Goal: Find specific page/section: Find specific page/section

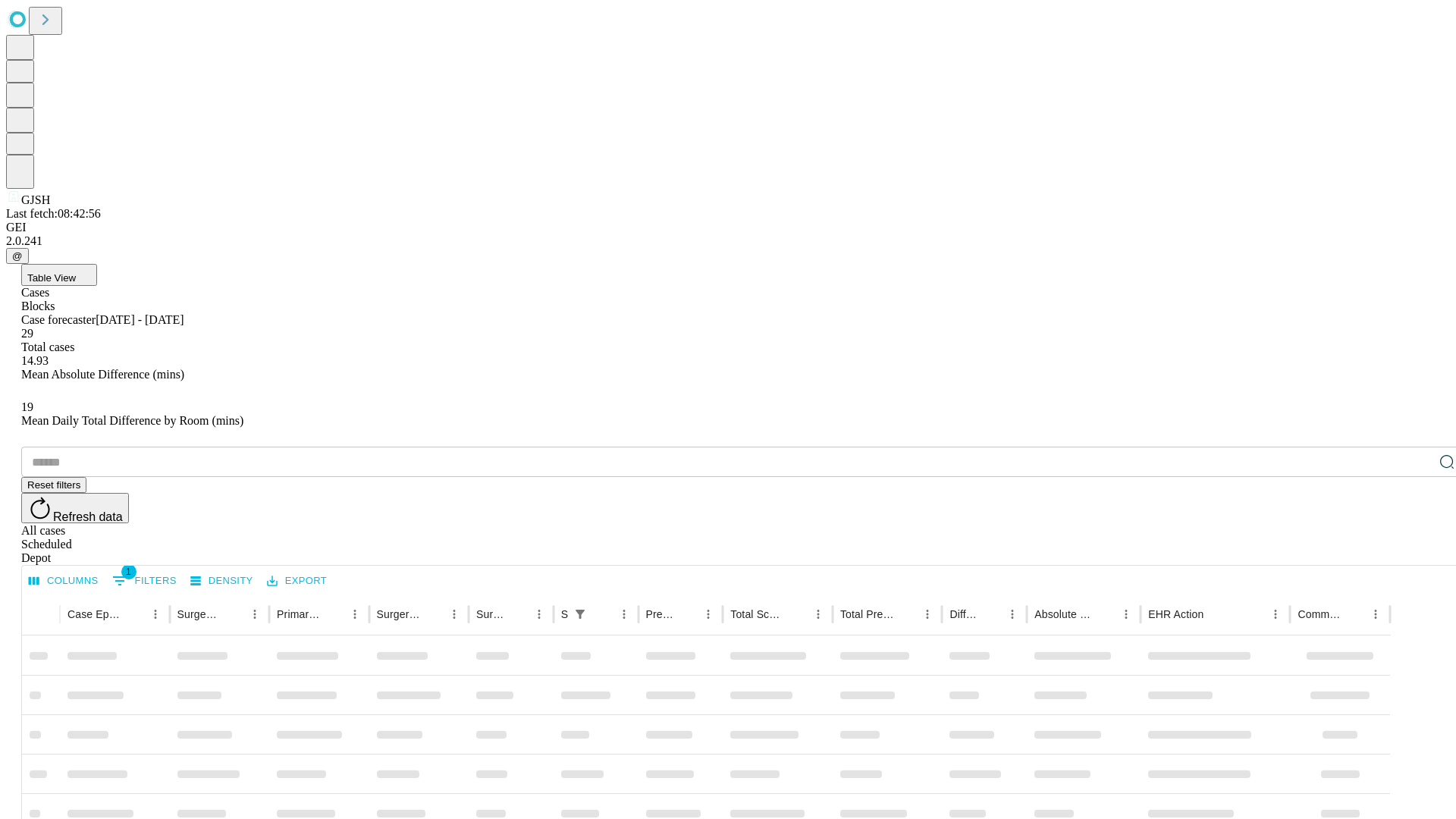
click at [1417, 551] on div "Depot" at bounding box center [743, 557] width 1444 height 13
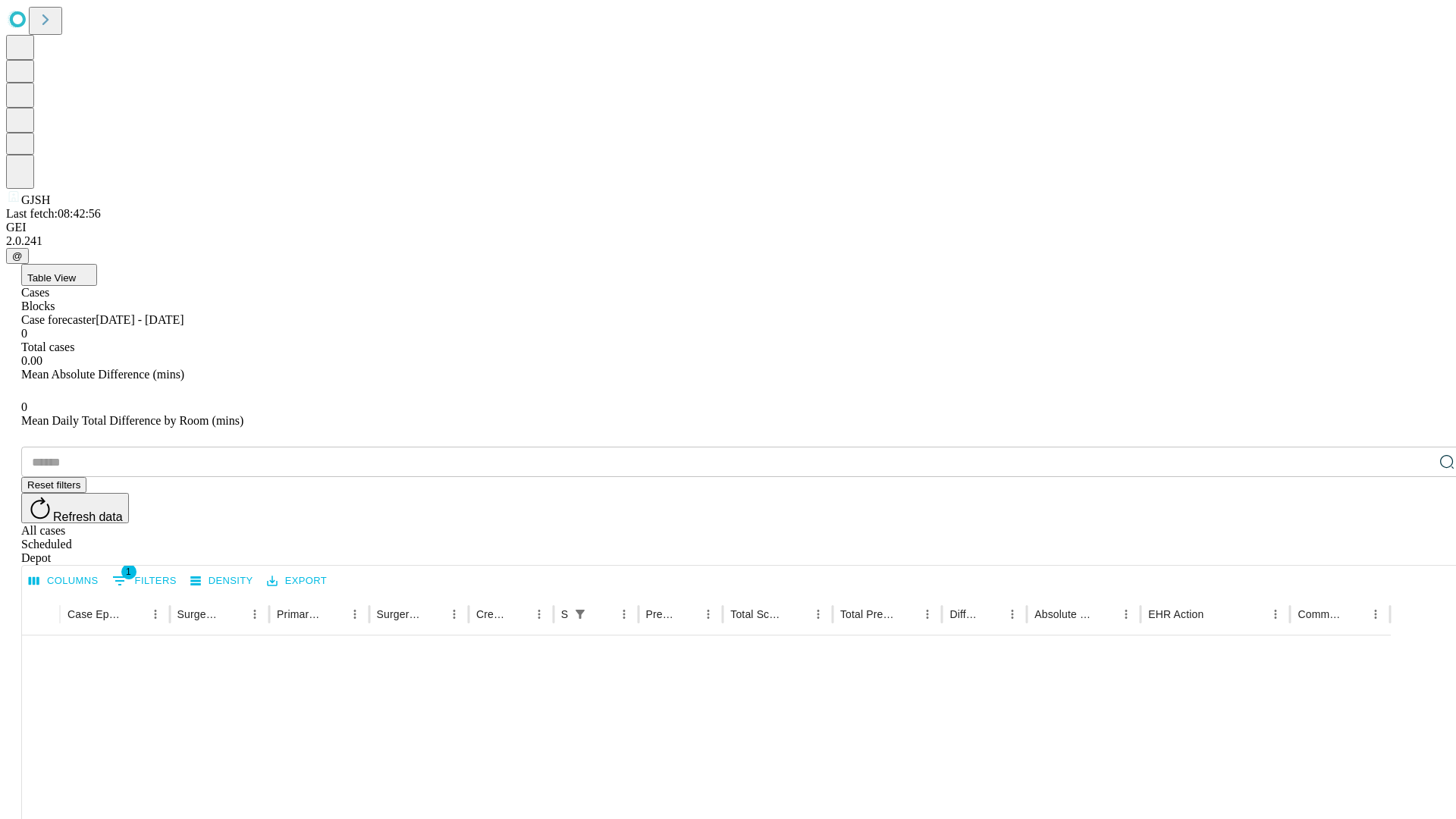
click at [1293, 524] on div "All cases" at bounding box center [743, 530] width 1444 height 13
